Goal: Task Accomplishment & Management: Use online tool/utility

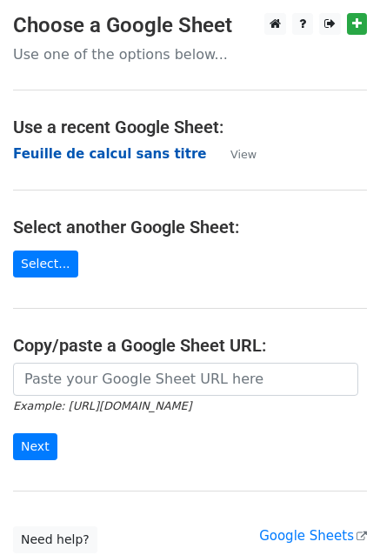
click at [97, 150] on strong "Feuille de calcul sans titre" at bounding box center [109, 154] width 193 height 16
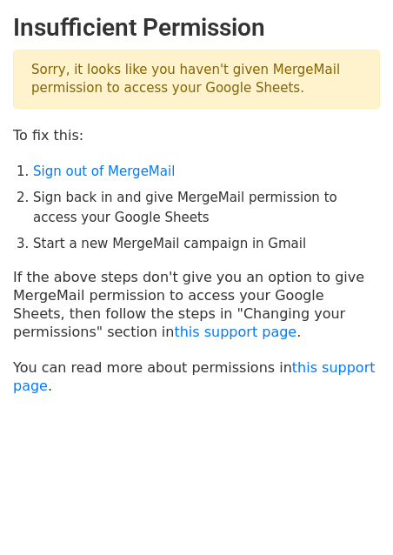
click at [128, 212] on li "Sign back in and give MergeMail permission to access your Google Sheets" at bounding box center [206, 207] width 347 height 39
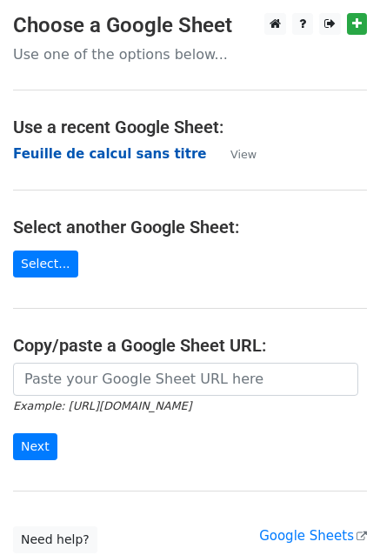
click at [89, 150] on strong "Feuille de calcul sans titre" at bounding box center [109, 154] width 193 height 16
click at [87, 150] on strong "Feuille de calcul sans titre" at bounding box center [109, 154] width 193 height 16
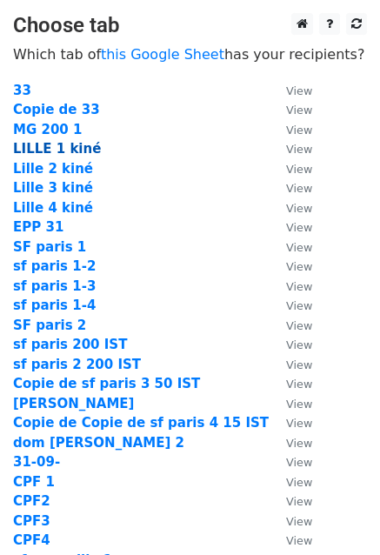
click at [77, 148] on strong "LILLE 1 kiné" at bounding box center [57, 149] width 88 height 16
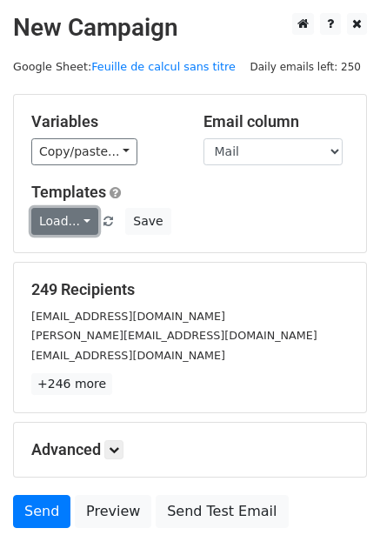
click at [58, 219] on link "Load..." at bounding box center [64, 221] width 67 height 27
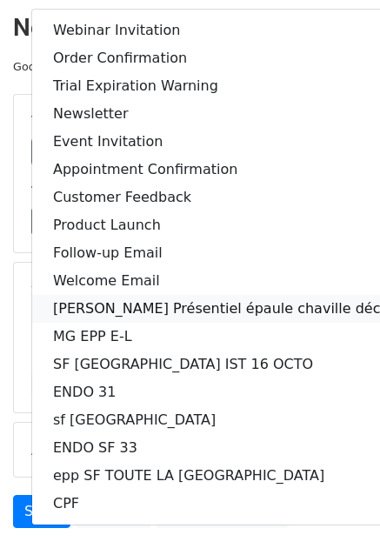
click at [139, 306] on link "[PERSON_NAME] Présentiel épaule chaville décembre" at bounding box center [239, 309] width 414 height 28
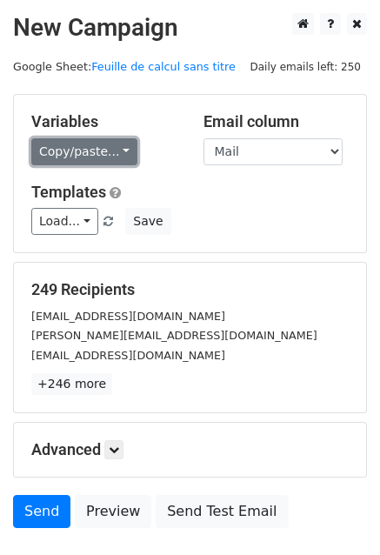
click at [84, 158] on link "Copy/paste..." at bounding box center [84, 151] width 106 height 27
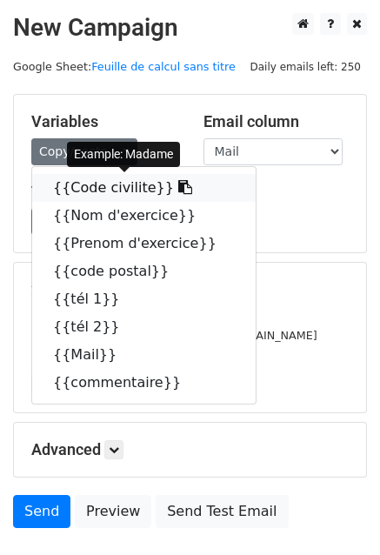
click at [97, 191] on link "{{Code civilite}}" at bounding box center [144, 188] width 224 height 28
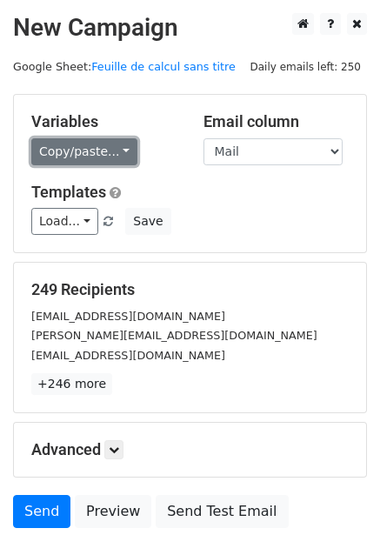
click at [56, 154] on link "Copy/paste..." at bounding box center [84, 151] width 106 height 27
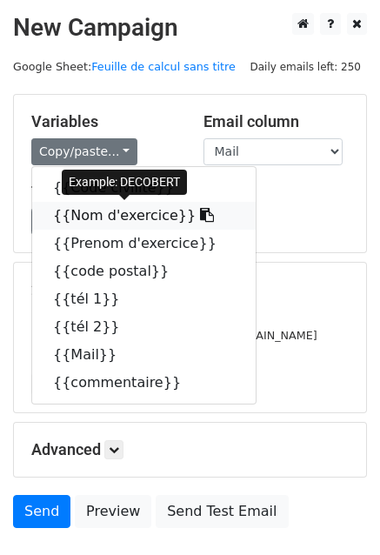
click at [200, 218] on icon at bounding box center [207, 215] width 14 height 14
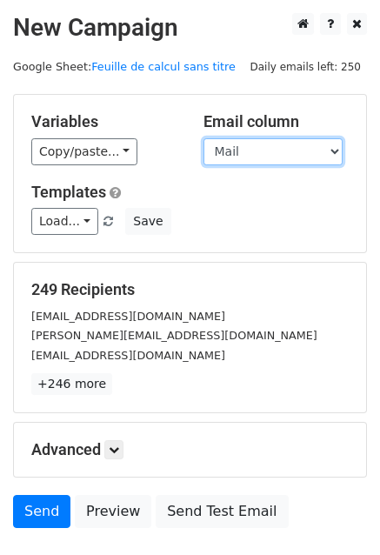
click at [259, 141] on select "Code civilite Nom d'exercice Prenom d'exercice code postal tél 1 tél 2 Mail com…" at bounding box center [273, 151] width 139 height 27
click at [204, 138] on select "Code civilite Nom d'exercice Prenom d'exercice code postal tél 1 tél 2 Mail com…" at bounding box center [273, 151] width 139 height 27
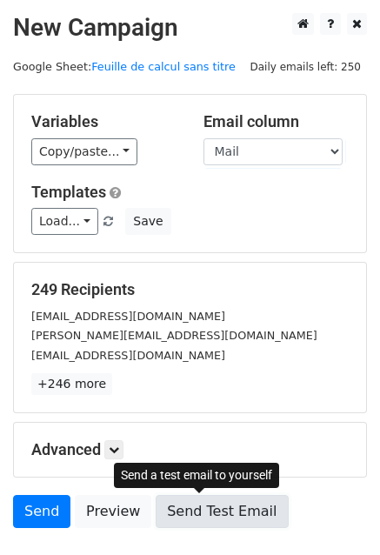
click at [169, 514] on link "Send Test Email" at bounding box center [222, 511] width 132 height 33
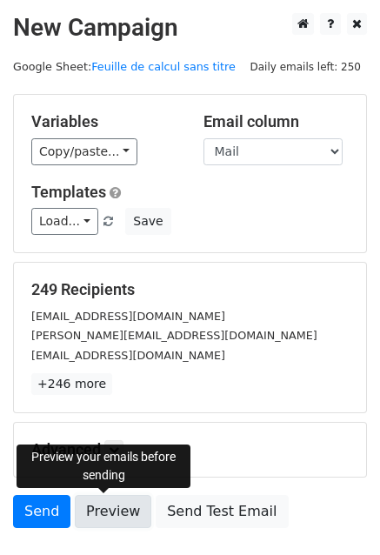
click at [138, 517] on link "Preview" at bounding box center [113, 511] width 77 height 33
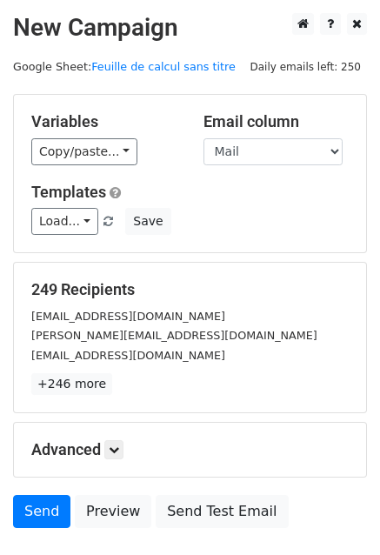
click at [141, 420] on form "Variables Copy/paste... {{Code civilite}} {{Nom d'exercice}} {{Prenom d'exercic…" at bounding box center [190, 315] width 354 height 443
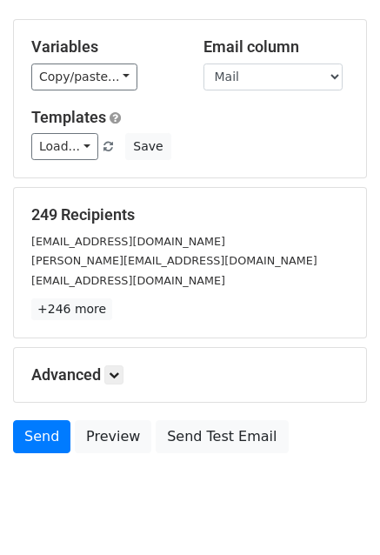
scroll to position [119, 0]
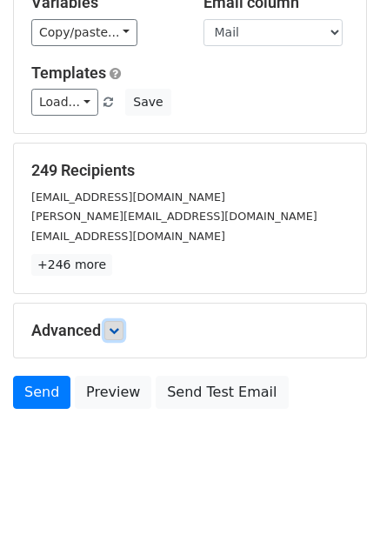
click at [116, 326] on icon at bounding box center [114, 331] width 10 height 10
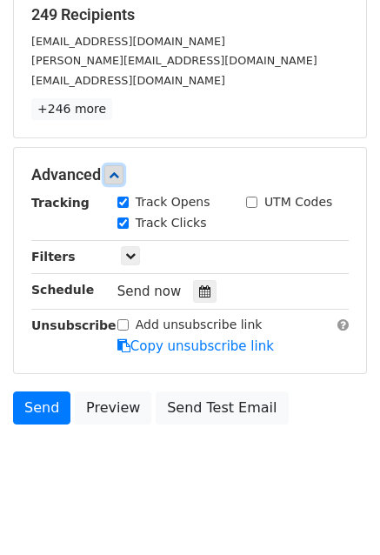
scroll to position [276, 0]
